Goal: Transaction & Acquisition: Purchase product/service

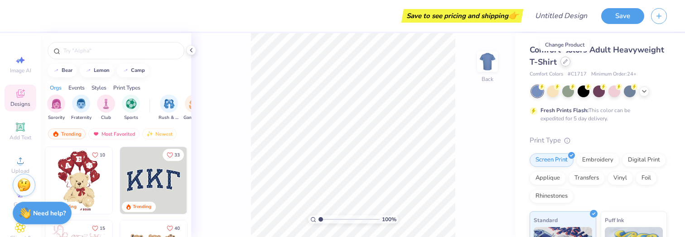
click at [567, 60] on icon at bounding box center [565, 62] width 4 height 4
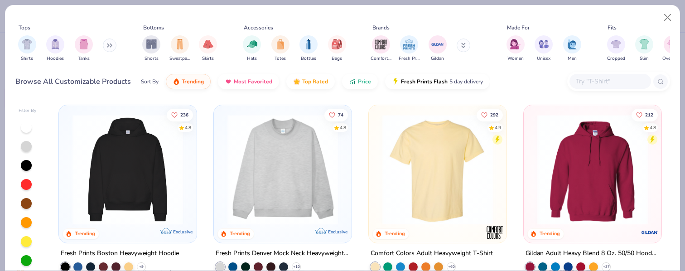
click at [160, 100] on img at bounding box center [128, 169] width 120 height 111
